Goal: Task Accomplishment & Management: Use online tool/utility

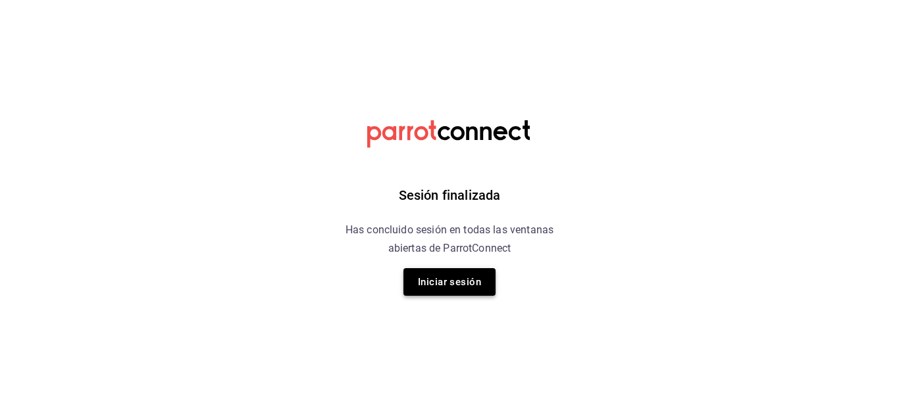
click at [435, 276] on button "Iniciar sesión" at bounding box center [449, 282] width 92 height 28
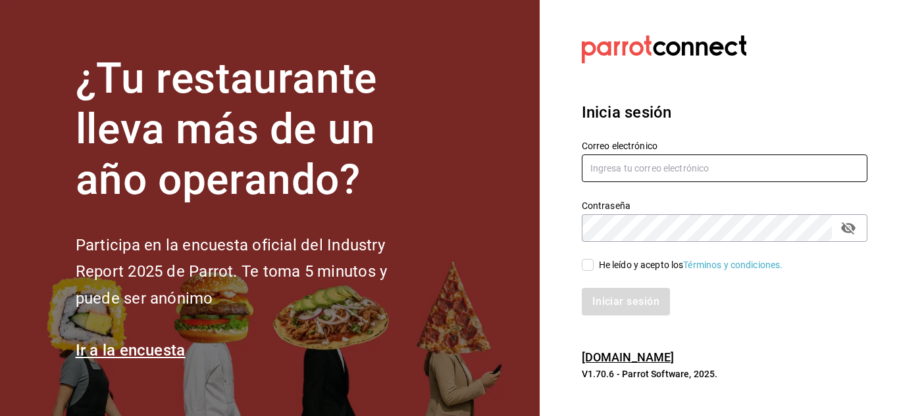
type input "[EMAIL_ADDRESS][DOMAIN_NAME]"
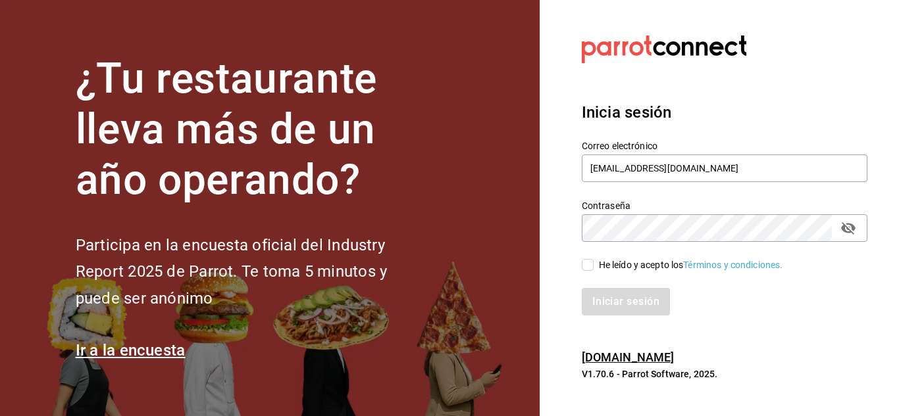
click at [587, 269] on input "He leído y acepto los Términos y condiciones." at bounding box center [588, 265] width 12 height 12
checkbox input "true"
click at [605, 300] on button "Iniciar sesión" at bounding box center [626, 302] width 89 height 28
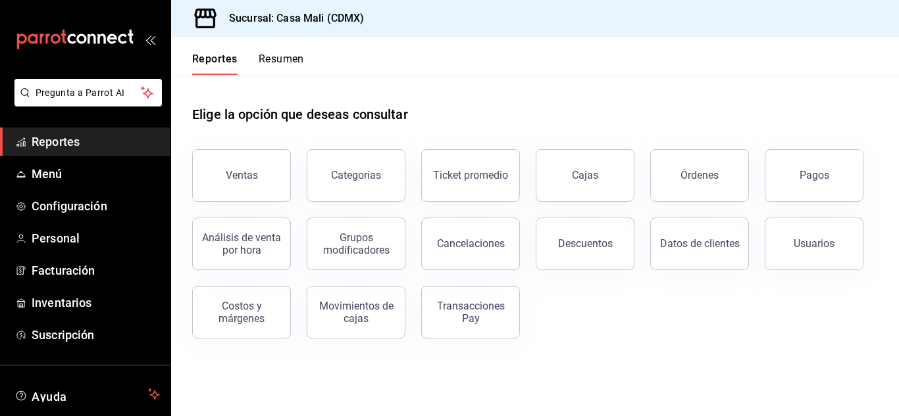
drag, startPoint x: 451, startPoint y: 194, endPoint x: 453, endPoint y: 119, distance: 75.0
click at [453, 121] on div "Elige la opción que deseas consultar Ventas Categorías Ticket promedio Cajas Ór…" at bounding box center [534, 207] width 685 height 264
click at [59, 300] on span "Inventarios" at bounding box center [96, 303] width 128 height 18
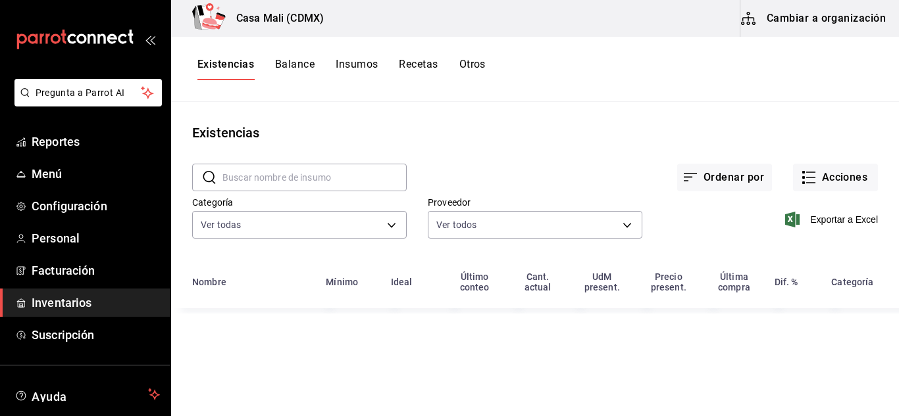
click at [410, 64] on button "Recetas" at bounding box center [418, 69] width 39 height 22
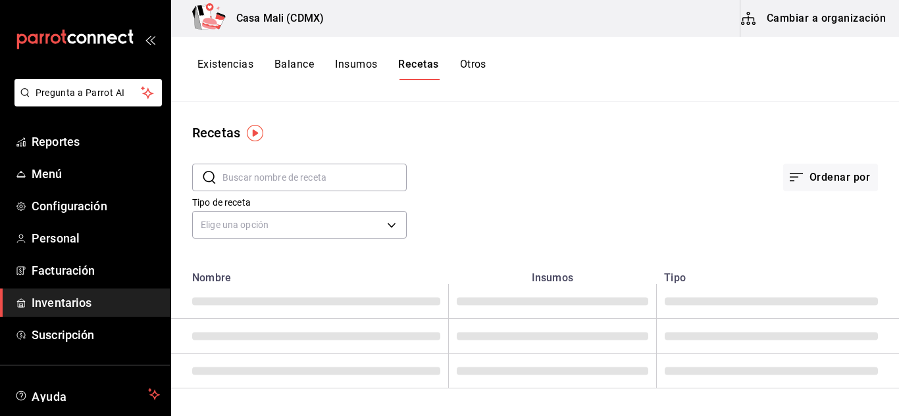
click at [266, 182] on input "text" at bounding box center [314, 177] width 184 height 26
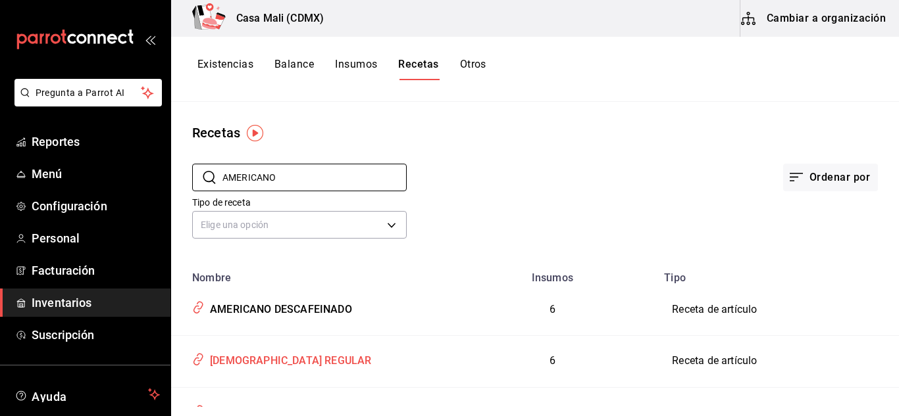
click at [276, 360] on div "AMERICANO REGULAR" at bounding box center [288, 359] width 166 height 20
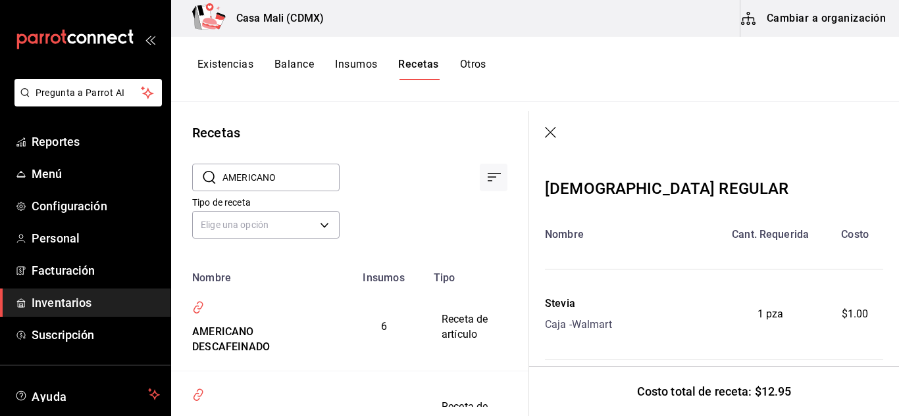
drag, startPoint x: 285, startPoint y: 176, endPoint x: 216, endPoint y: 184, distance: 69.6
click at [216, 184] on div "​ AMERICANO ​" at bounding box center [265, 178] width 147 height 28
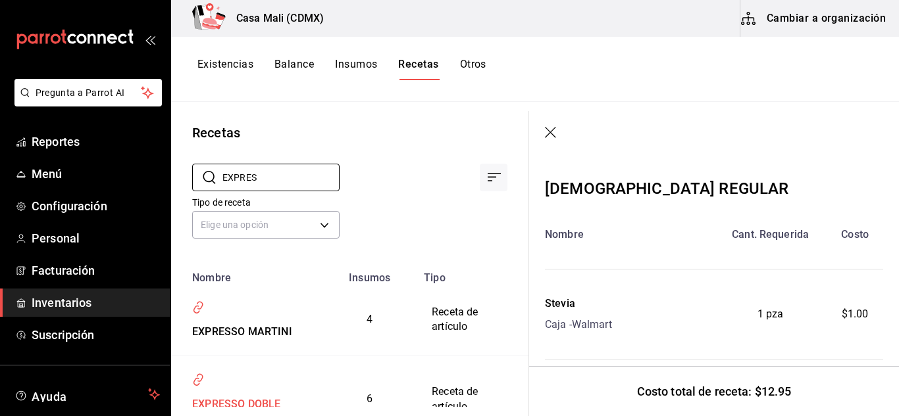
click at [250, 398] on div "EXPRESSO DOBLE DESCAFEINADO" at bounding box center [247, 410] width 120 height 36
click at [250, 402] on div "EXPRESSO DOBLE DESCAFEINADO" at bounding box center [247, 410] width 120 height 36
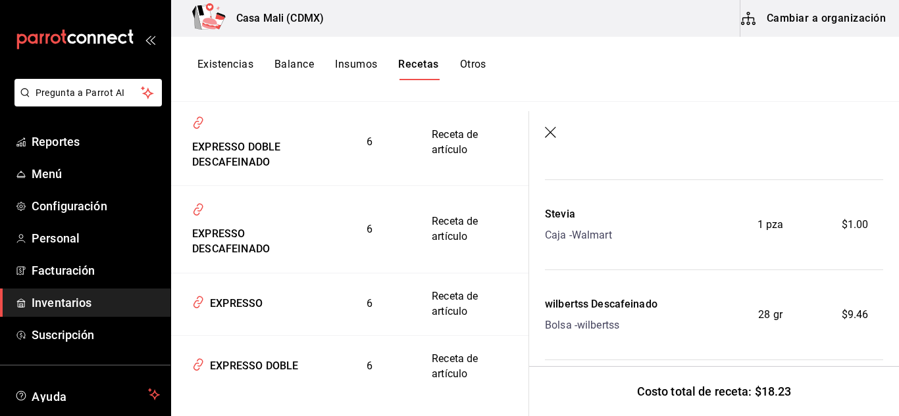
scroll to position [264, 0]
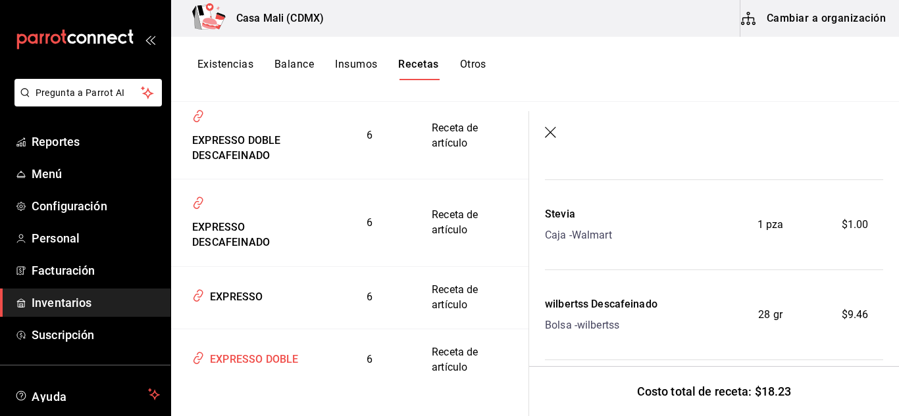
click at [280, 353] on div "EXPRESSO DOBLE" at bounding box center [251, 357] width 93 height 20
click at [274, 360] on div "EXPRESSO DOBLE" at bounding box center [251, 357] width 93 height 20
click at [223, 360] on div "EXPRESSO DOBLE" at bounding box center [251, 357] width 93 height 20
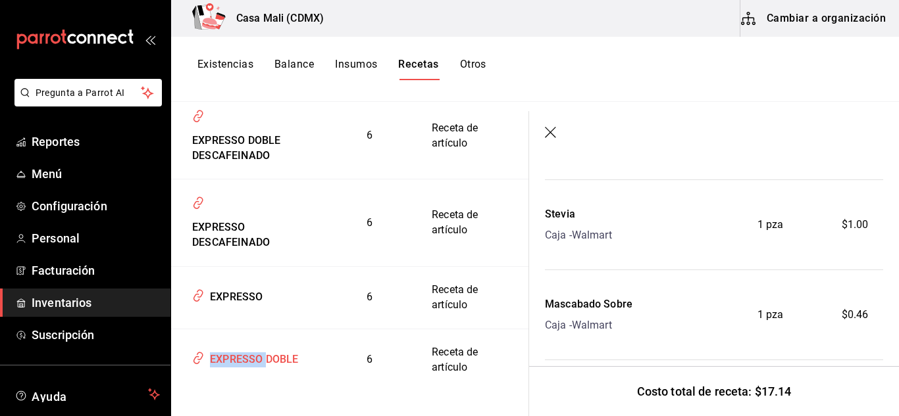
click at [223, 360] on div "EXPRESSO DOBLE" at bounding box center [251, 357] width 93 height 20
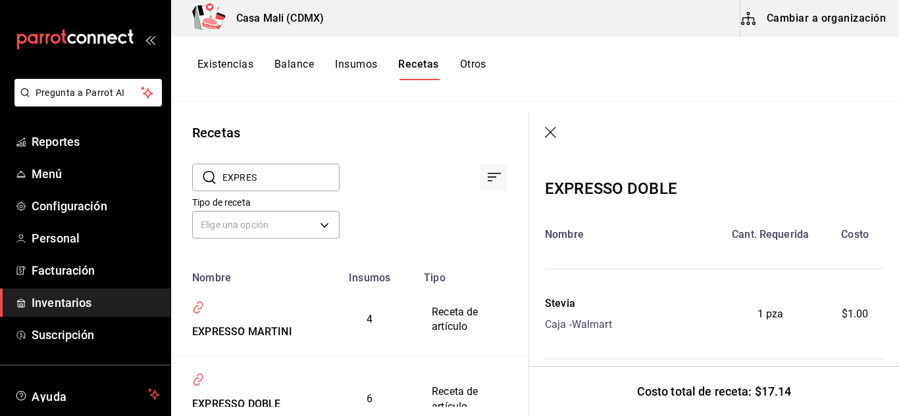
click at [259, 176] on input "EXPRES" at bounding box center [280, 177] width 117 height 26
type input "E"
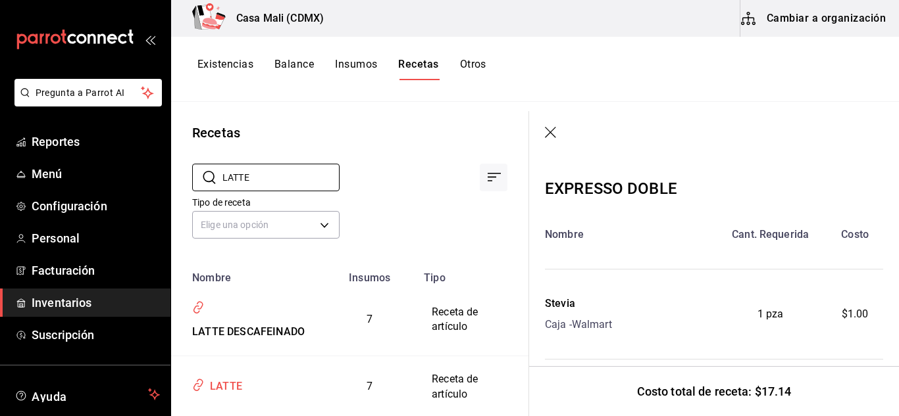
click at [230, 395] on div "LATTE" at bounding box center [223, 384] width 37 height 20
click at [231, 395] on div "LATTE" at bounding box center [223, 384] width 37 height 20
click at [232, 399] on td "LATTE" at bounding box center [247, 387] width 152 height 62
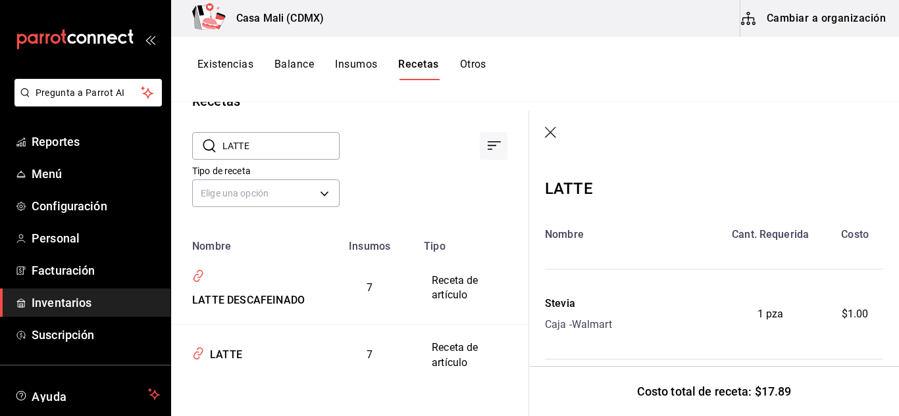
click at [271, 146] on input "LATTE" at bounding box center [280, 146] width 117 height 26
type input "L"
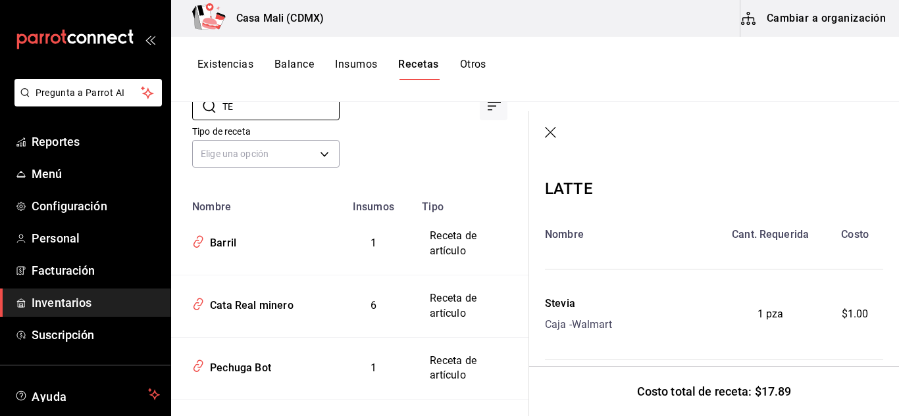
scroll to position [0, 0]
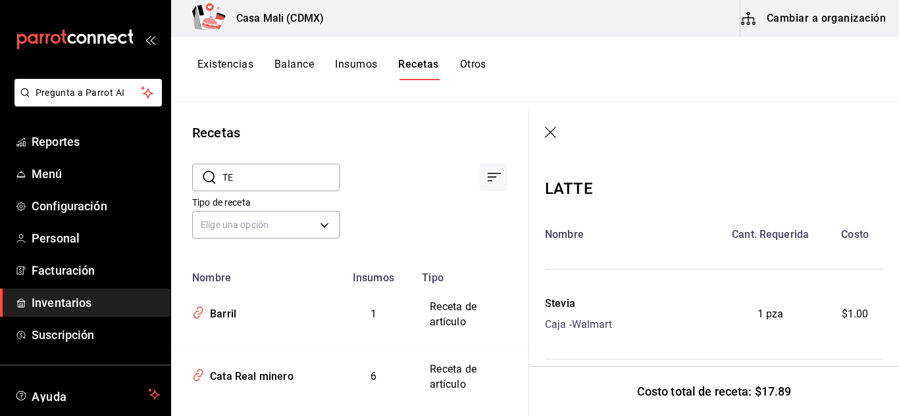
type input "T"
click at [247, 312] on div "Té Verde" at bounding box center [229, 312] width 49 height 20
click at [249, 318] on div "Té Verde" at bounding box center [229, 312] width 49 height 20
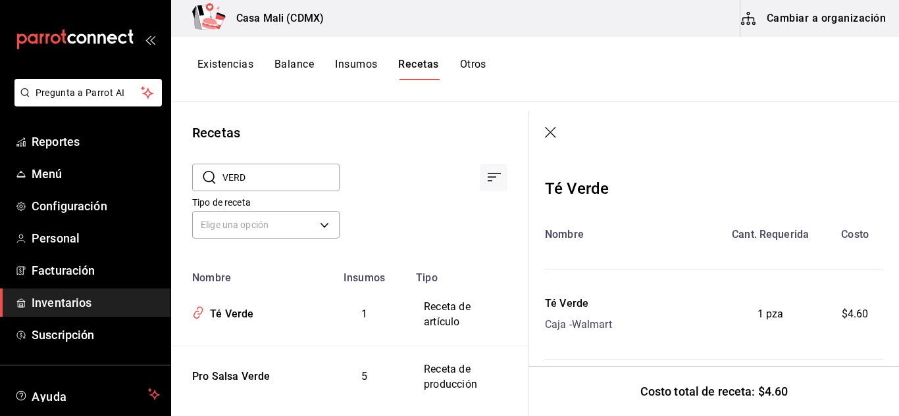
drag, startPoint x: 274, startPoint y: 184, endPoint x: 216, endPoint y: 179, distance: 58.1
click at [216, 179] on div "​ VERD ​" at bounding box center [265, 178] width 147 height 28
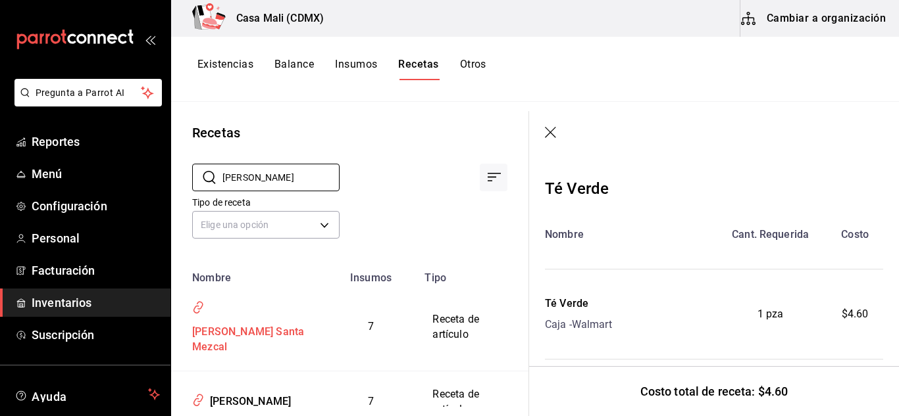
scroll to position [164, 0]
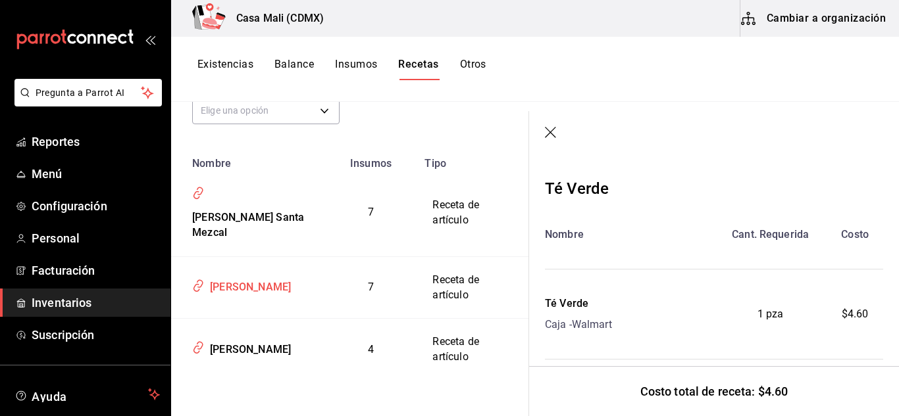
type input "MARGARITA"
click at [240, 275] on div "MARGARITA HOJA SANTA" at bounding box center [248, 285] width 86 height 20
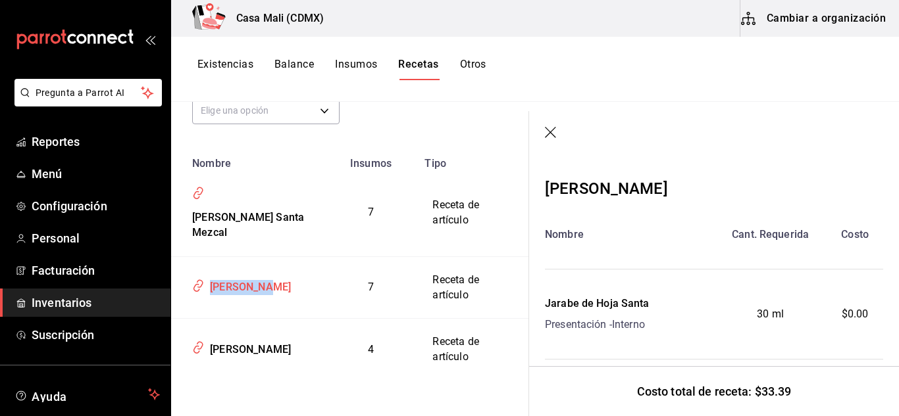
click at [241, 275] on div "MARGARITA HOJA SANTA" at bounding box center [248, 285] width 86 height 20
